Goal: Navigation & Orientation: Find specific page/section

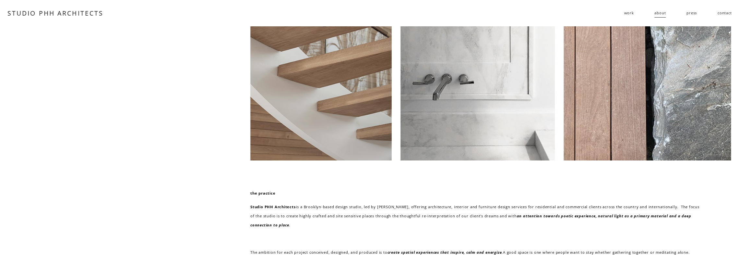
click at [0, 0] on span "residential" at bounding box center [0, 0] width 0 height 0
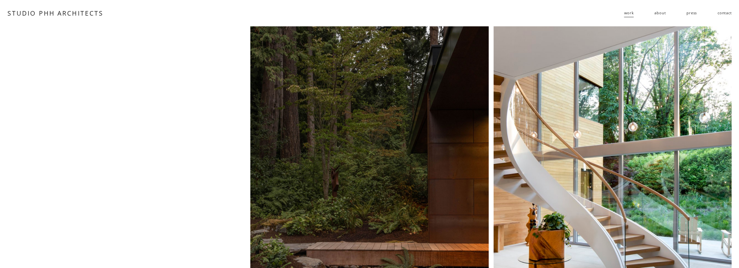
click at [660, 13] on link "about" at bounding box center [660, 13] width 11 height 10
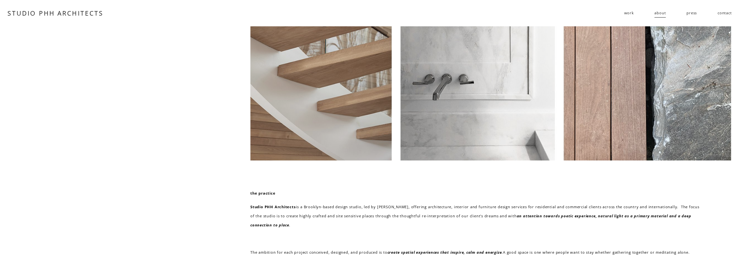
drag, startPoint x: 690, startPoint y: 13, endPoint x: 685, endPoint y: 13, distance: 5.2
click at [690, 13] on link "press" at bounding box center [692, 13] width 10 height 10
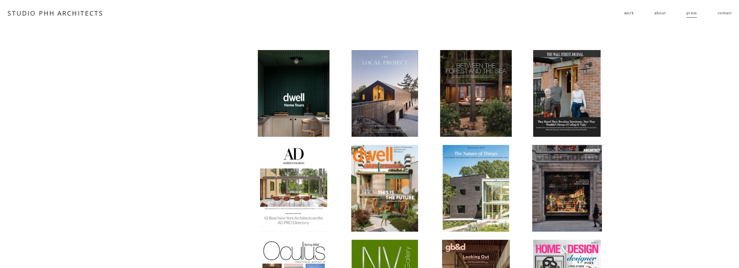
click at [577, 95] on div at bounding box center [567, 93] width 68 height 87
click at [568, 88] on div at bounding box center [567, 93] width 68 height 87
